Goal: Entertainment & Leisure: Consume media (video, audio)

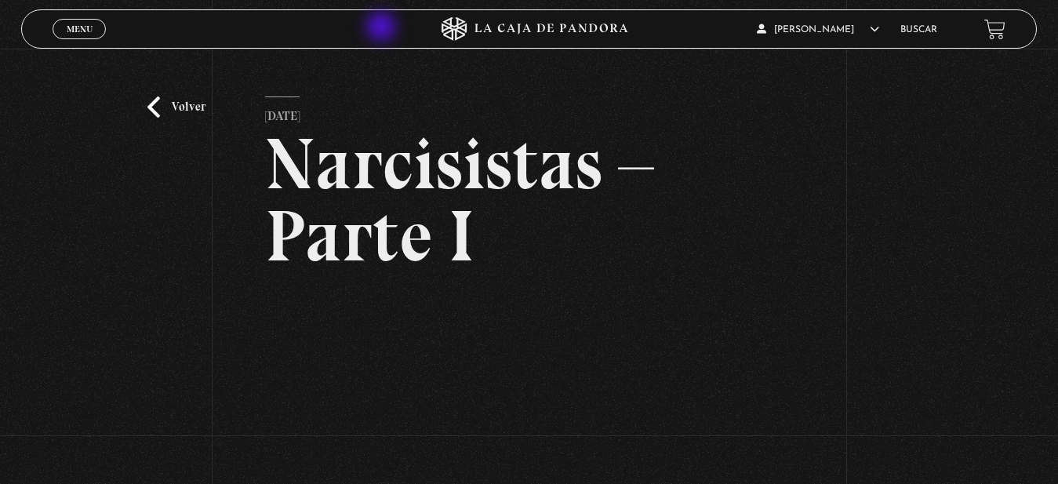
scroll to position [160, 0]
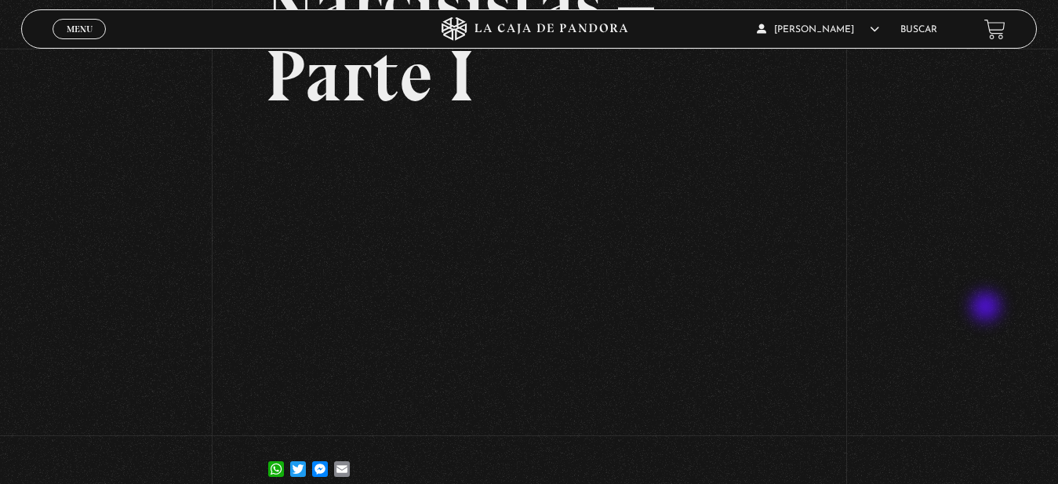
click at [987, 308] on div "Volver 21 abril, 2025 Narcisistas – Parte I WhatsApp Twitter Messenger Email" at bounding box center [529, 197] width 1058 height 616
click at [158, 185] on div "Volver 21 abril, 2025 Narcisistas – Parte I WhatsApp Twitter Messenger Email" at bounding box center [529, 197] width 1058 height 616
drag, startPoint x: 87, startPoint y: 238, endPoint x: 141, endPoint y: 197, distance: 68.2
click at [87, 234] on div "Volver 21 abril, 2025 Narcisistas – Parte I WhatsApp Twitter Messenger Email" at bounding box center [529, 197] width 1058 height 616
click at [64, 11] on div "Menu Cerrar" at bounding box center [212, 29] width 318 height 38
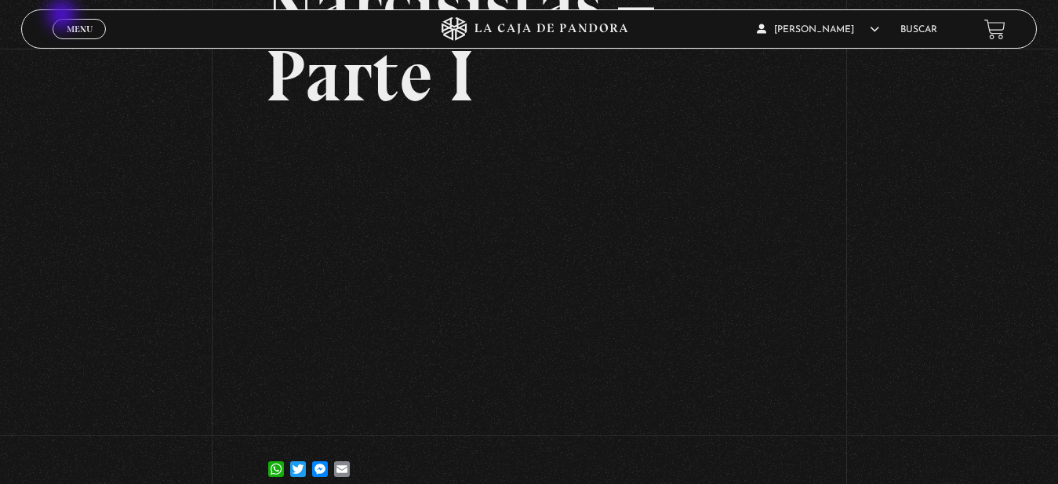
click at [64, 22] on link "Menu Cerrar" at bounding box center [79, 29] width 53 height 20
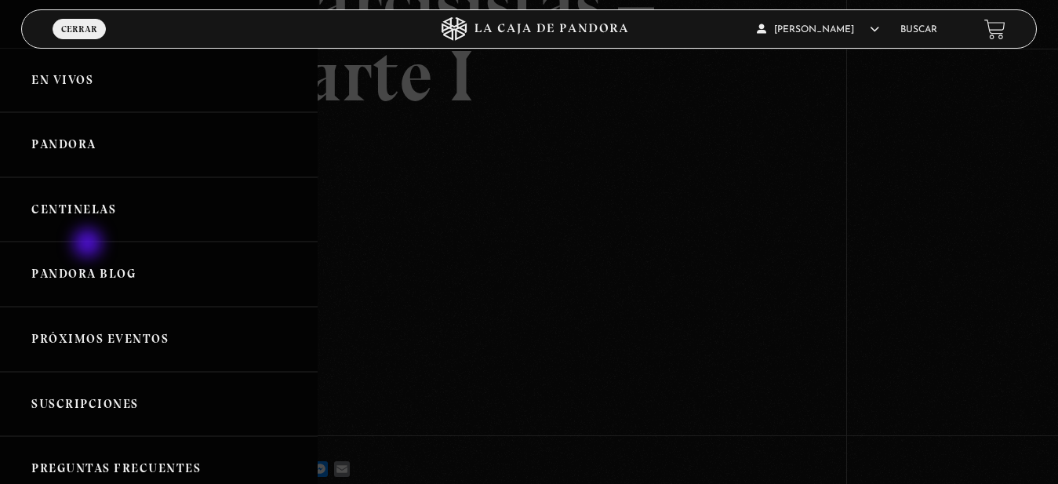
scroll to position [0, 0]
drag, startPoint x: 89, startPoint y: 155, endPoint x: 113, endPoint y: 152, distance: 24.5
click at [89, 154] on link "Pandora" at bounding box center [159, 145] width 318 height 65
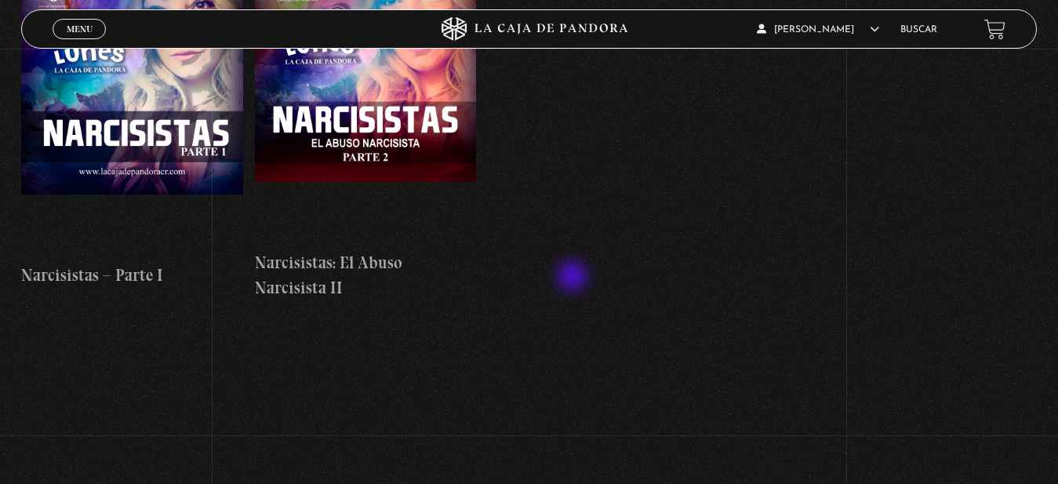
scroll to position [6078, 0]
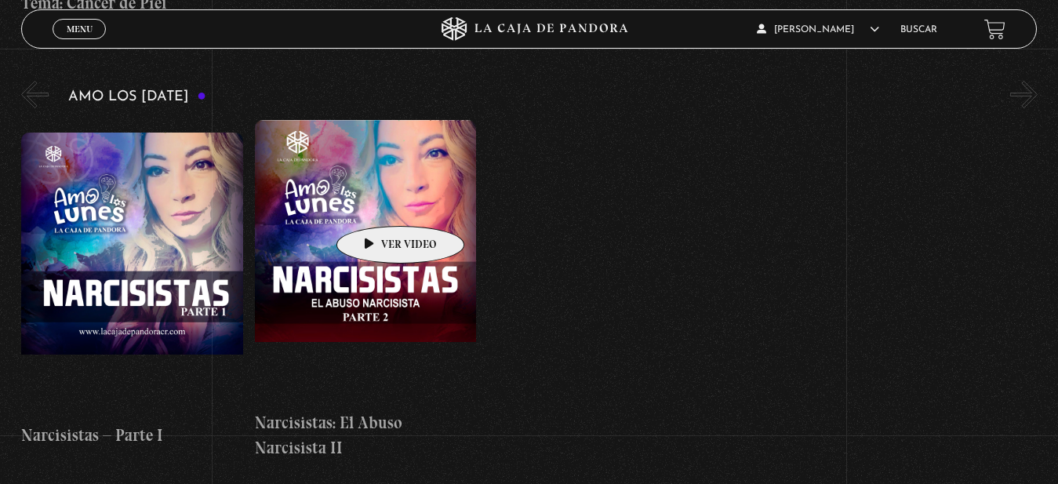
click at [376, 202] on figure at bounding box center [366, 261] width 222 height 282
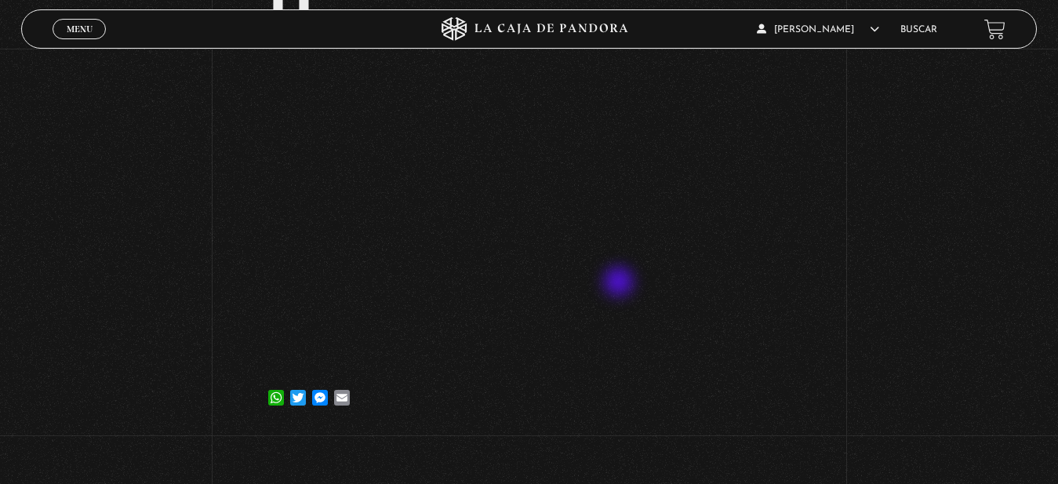
scroll to position [160, 0]
